Goal: Register for event/course

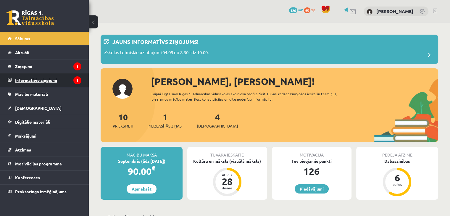
click at [66, 80] on legend "Informatīvie ziņojumi 1" at bounding box center [48, 80] width 66 height 14
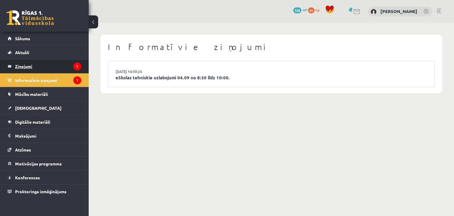
click at [54, 67] on legend "Ziņojumi 1" at bounding box center [48, 66] width 66 height 14
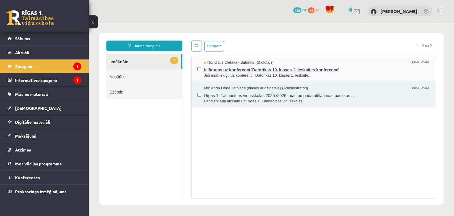
click at [347, 73] on span "Jūs esat ielūgti uz konferenci 'Datorikas 10. klases 1. ieskaite..." at bounding box center [317, 76] width 226 height 6
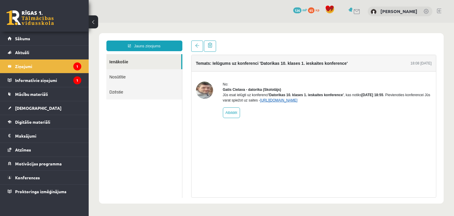
click at [298, 102] on link "https://eskola.r1tv.lv/conferences/4490/join" at bounding box center [279, 100] width 38 height 4
click at [69, 80] on legend "Informatīvie ziņojumi 1" at bounding box center [48, 80] width 66 height 14
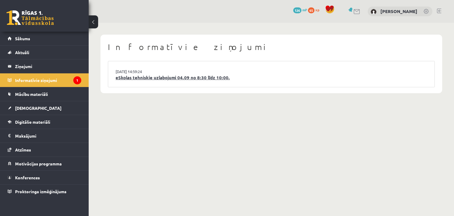
click at [183, 77] on link "eSkolas tehniskie uzlabojumi 04.09 no 8:30 līdz 10:00." at bounding box center [272, 77] width 312 height 7
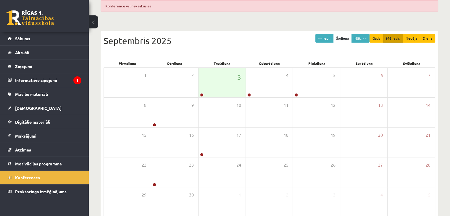
scroll to position [89, 0]
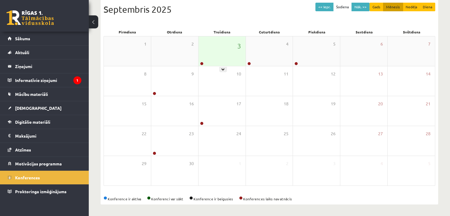
click at [214, 56] on div "3" at bounding box center [221, 51] width 47 height 30
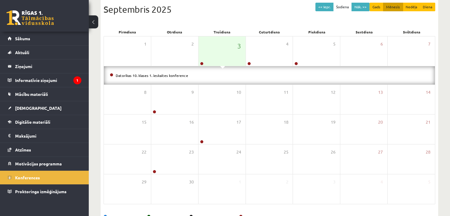
click at [187, 73] on li "Datorikas 10. klases 1. ieskaites konference" at bounding box center [269, 75] width 319 height 7
click at [222, 47] on div "3" at bounding box center [221, 51] width 47 height 30
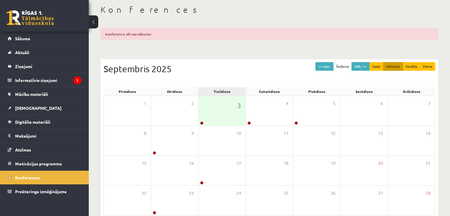
scroll to position [1, 0]
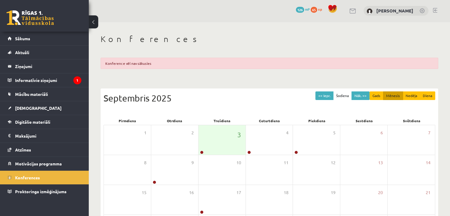
click at [169, 64] on div "Konference vēl nav sākusies" at bounding box center [269, 63] width 337 height 11
click at [61, 70] on legend "Ziņojumi 0" at bounding box center [48, 66] width 66 height 14
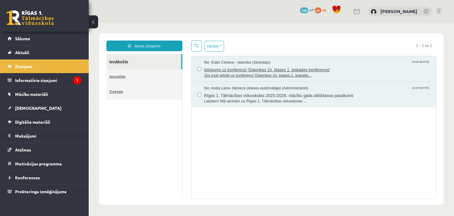
click at [250, 76] on span "Jūs esat ielūgti uz konferenci 'Datorikas 10. klases 1. ieskaite..." at bounding box center [317, 76] width 226 height 6
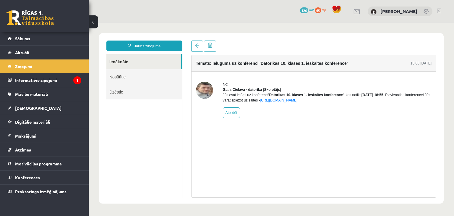
click at [207, 93] on img at bounding box center [204, 90] width 17 height 17
click at [293, 102] on link "https://eskola.r1tv.lv/conferences/4490/join" at bounding box center [279, 100] width 38 height 4
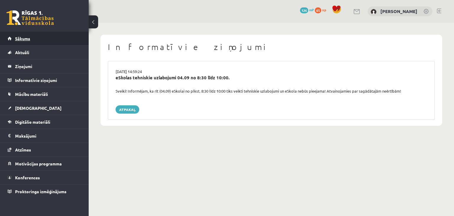
click at [45, 36] on link "Sākums" at bounding box center [45, 39] width 74 height 14
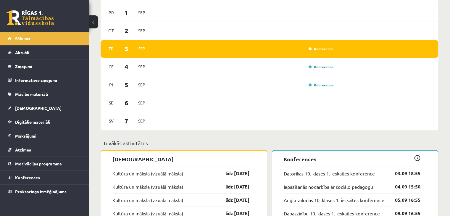
scroll to position [325, 0]
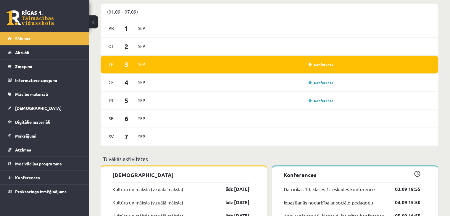
click at [290, 67] on div "Konference" at bounding box center [243, 64] width 183 height 7
click at [60, 179] on link "Konferences" at bounding box center [45, 178] width 74 height 14
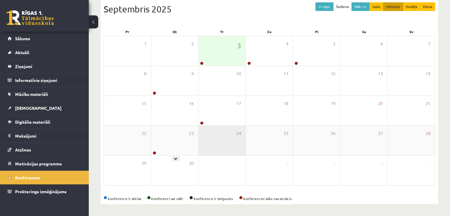
scroll to position [66, 0]
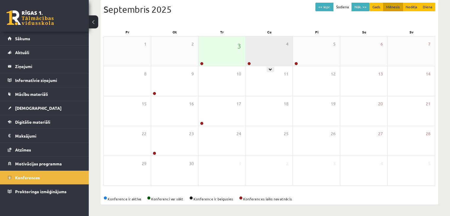
click at [268, 61] on div "4" at bounding box center [269, 51] width 47 height 30
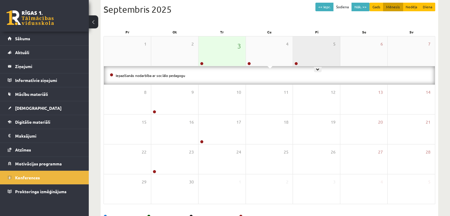
click at [305, 56] on div "5" at bounding box center [316, 51] width 47 height 30
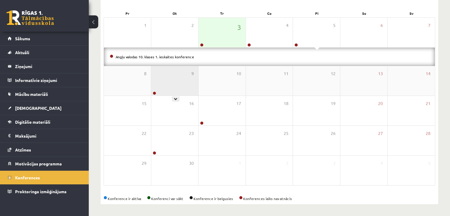
click at [182, 76] on div "9" at bounding box center [174, 81] width 47 height 30
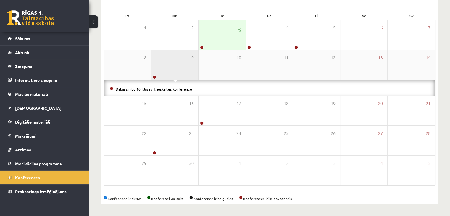
scroll to position [85, 0]
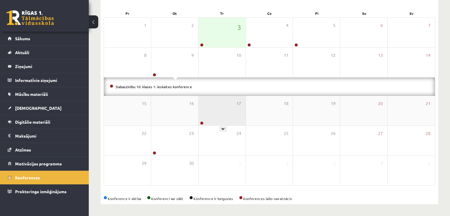
click at [219, 112] on div "17" at bounding box center [221, 111] width 47 height 30
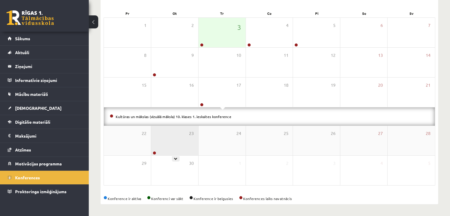
click at [186, 136] on div "23" at bounding box center [174, 141] width 47 height 30
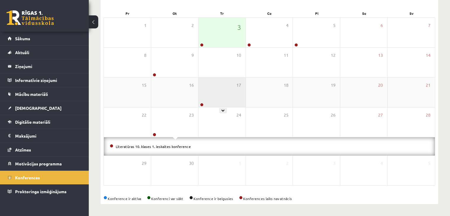
click at [221, 94] on div "17" at bounding box center [221, 92] width 47 height 30
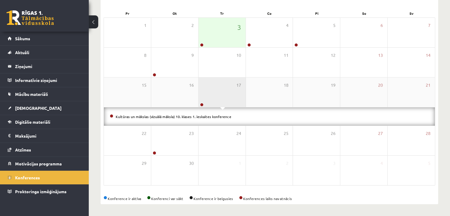
click at [220, 95] on div "17" at bounding box center [221, 92] width 47 height 30
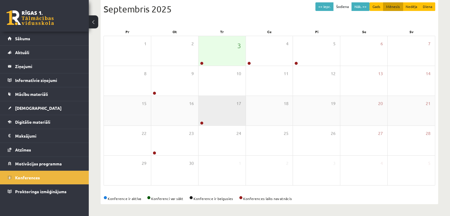
scroll to position [66, 0]
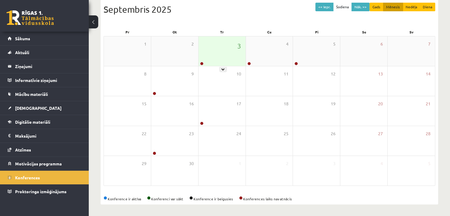
click at [223, 53] on div "3" at bounding box center [221, 51] width 47 height 30
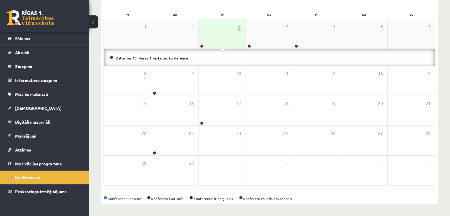
scroll to position [85, 0]
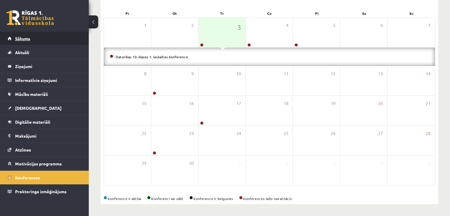
click at [45, 35] on link "Sākums" at bounding box center [45, 39] width 74 height 14
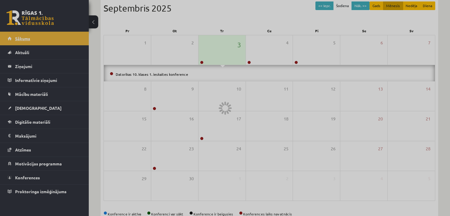
scroll to position [66, 0]
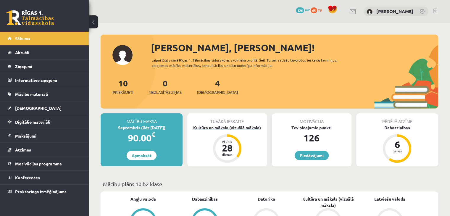
click at [247, 127] on div "Kultūra un māksla (vizuālā māksla)" at bounding box center [227, 127] width 80 height 6
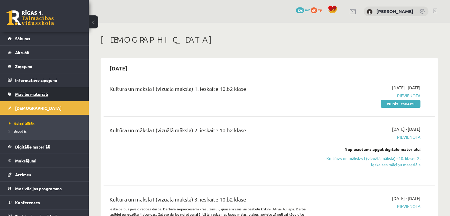
click at [64, 95] on link "Mācību materiāli" at bounding box center [45, 94] width 74 height 14
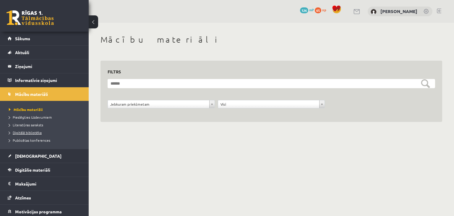
click at [39, 131] on span "Digitālā bibliotēka" at bounding box center [25, 132] width 33 height 5
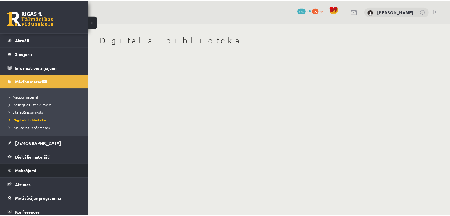
scroll to position [30, 0]
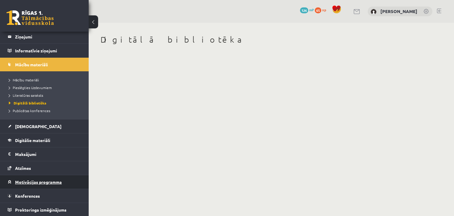
click at [54, 183] on span "Motivācijas programma" at bounding box center [38, 181] width 47 height 5
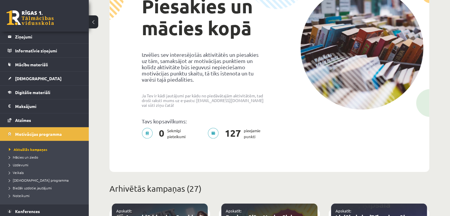
scroll to position [89, 0]
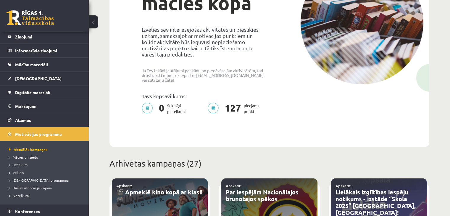
click at [215, 103] on p "127 pieejamie punkti" at bounding box center [236, 109] width 56 height 12
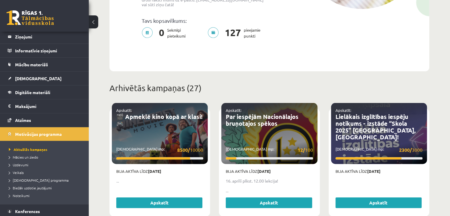
scroll to position [207, 0]
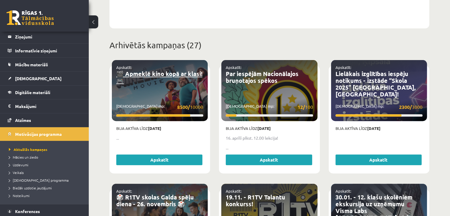
click at [141, 70] on link "🎬 Apmeklē kino kopā ar klasi! 🎮" at bounding box center [159, 77] width 86 height 14
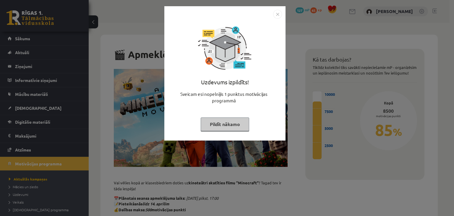
click at [220, 127] on button "Pildīt nākamo" at bounding box center [225, 124] width 48 height 14
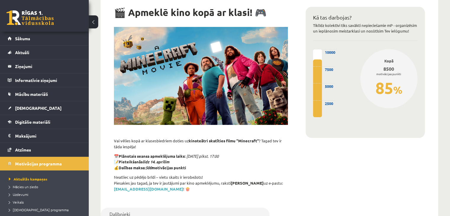
scroll to position [30, 0]
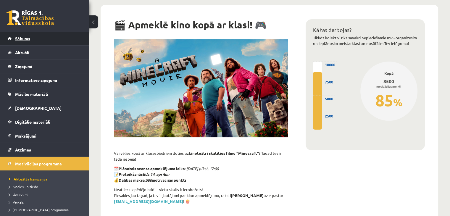
click at [59, 39] on link "Sākums" at bounding box center [45, 39] width 74 height 14
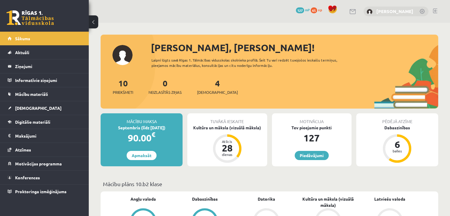
click at [403, 13] on link "[PERSON_NAME]" at bounding box center [394, 11] width 37 height 6
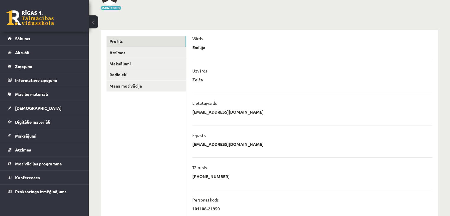
scroll to position [15, 0]
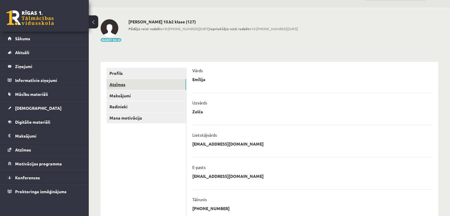
click at [148, 87] on link "Atzīmes" at bounding box center [146, 84] width 80 height 11
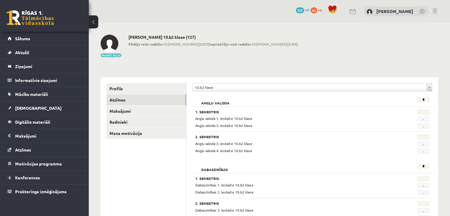
drag, startPoint x: 423, startPoint y: 148, endPoint x: 346, endPoint y: 145, distance: 76.6
click at [423, 148] on div "-" at bounding box center [413, 151] width 41 height 6
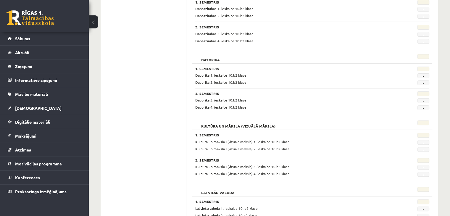
scroll to position [177, 0]
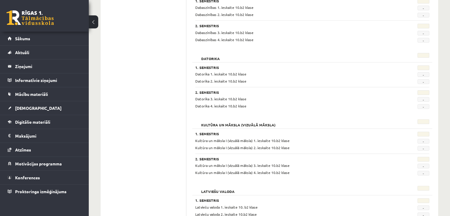
click at [421, 140] on span "-" at bounding box center [423, 141] width 12 height 5
click at [71, 52] on link "Aktuāli" at bounding box center [45, 53] width 74 height 14
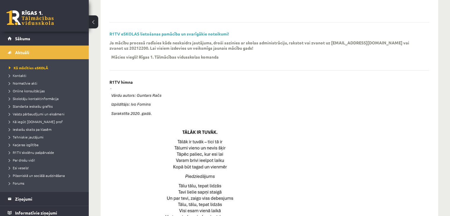
scroll to position [114, 0]
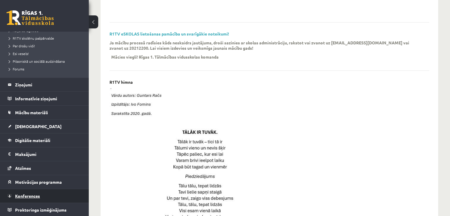
click at [43, 197] on link "Konferences" at bounding box center [45, 196] width 74 height 14
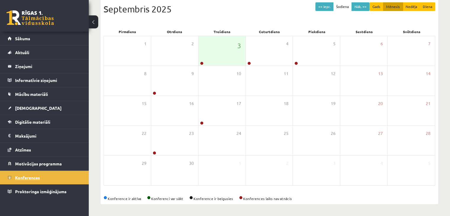
scroll to position [66, 0]
click at [212, 53] on div "3" at bounding box center [221, 51] width 47 height 30
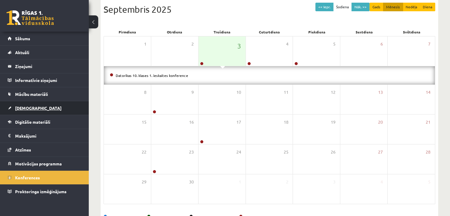
click at [57, 111] on link "[DEMOGRAPHIC_DATA]" at bounding box center [45, 108] width 74 height 14
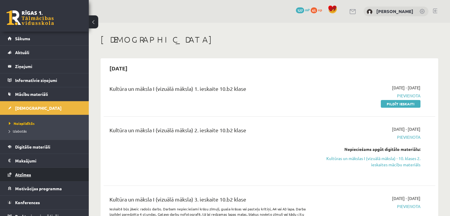
scroll to position [7, 0]
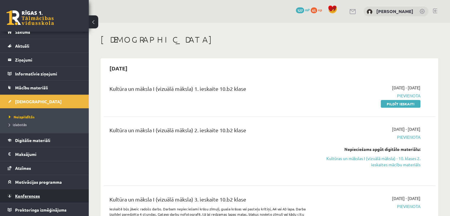
click at [46, 197] on link "Konferences" at bounding box center [45, 196] width 74 height 14
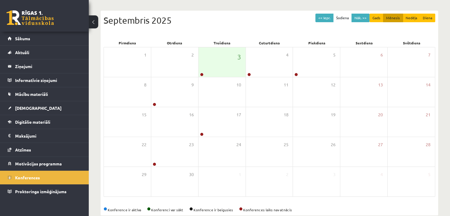
scroll to position [56, 0]
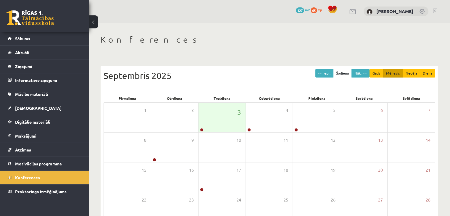
scroll to position [56, 0]
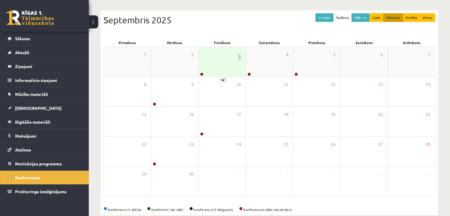
click at [208, 59] on div "3" at bounding box center [221, 62] width 47 height 30
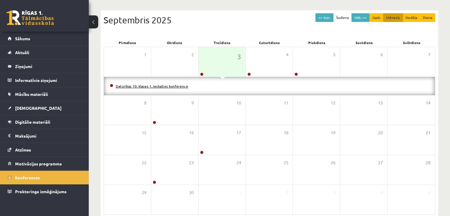
click at [179, 84] on link "Datorikas 10. klases 1. ieskaites konference" at bounding box center [152, 86] width 72 height 5
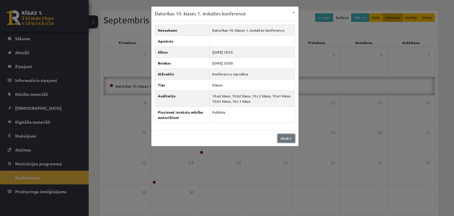
click at [290, 138] on link "Aizvērt" at bounding box center [286, 138] width 17 height 9
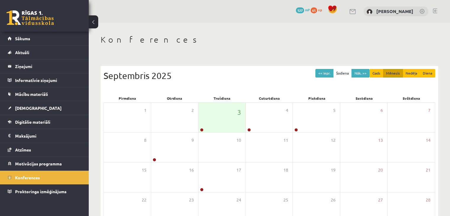
scroll to position [56, 0]
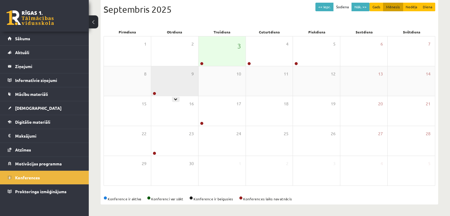
scroll to position [66, 0]
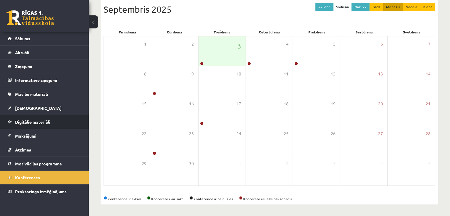
click at [61, 123] on link "Digitālie materiāli" at bounding box center [45, 122] width 74 height 14
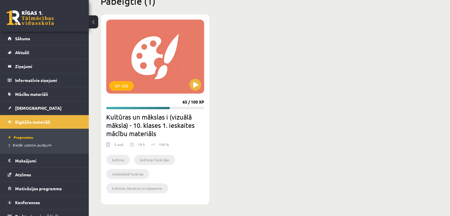
scroll to position [378, 0]
click at [47, 98] on link "Mācību materiāli" at bounding box center [45, 94] width 74 height 14
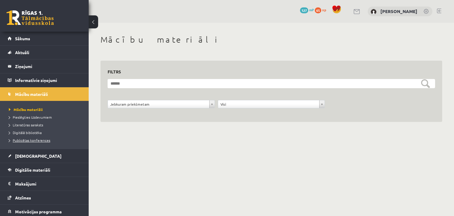
click at [44, 140] on span "Publicētas konferences" at bounding box center [29, 140] width 41 height 5
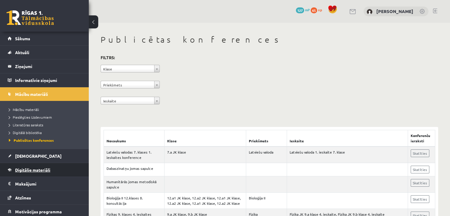
scroll to position [30, 0]
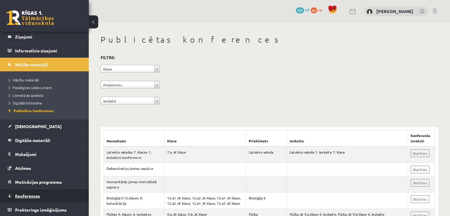
click at [50, 190] on link "Konferences" at bounding box center [45, 196] width 74 height 14
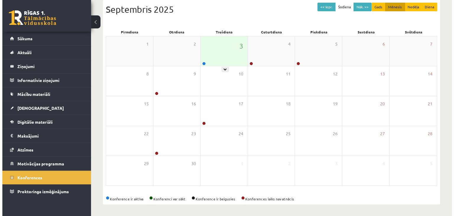
scroll to position [66, 0]
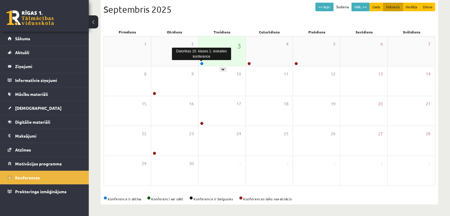
click at [201, 62] on link at bounding box center [202, 64] width 4 height 4
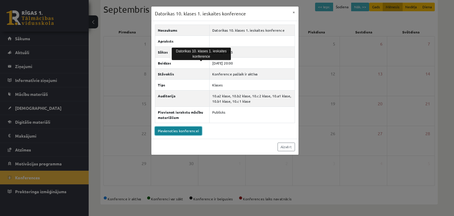
click at [190, 131] on link "Pievienoties konferencei" at bounding box center [178, 131] width 47 height 9
